Goal: Task Accomplishment & Management: Manage account settings

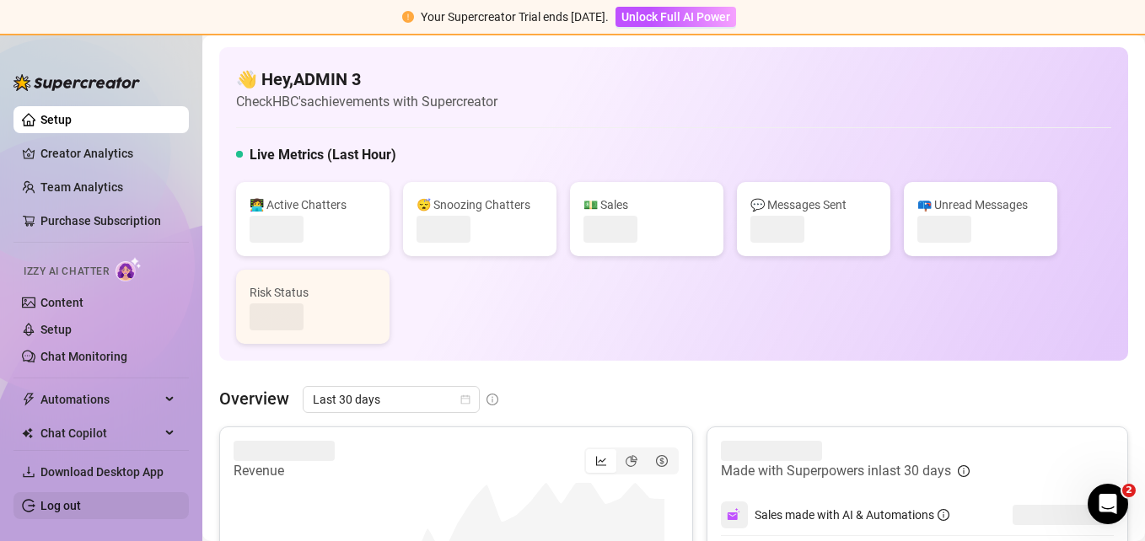
click at [81, 505] on link "Log out" at bounding box center [60, 505] width 40 height 13
